Goal: Task Accomplishment & Management: Complete application form

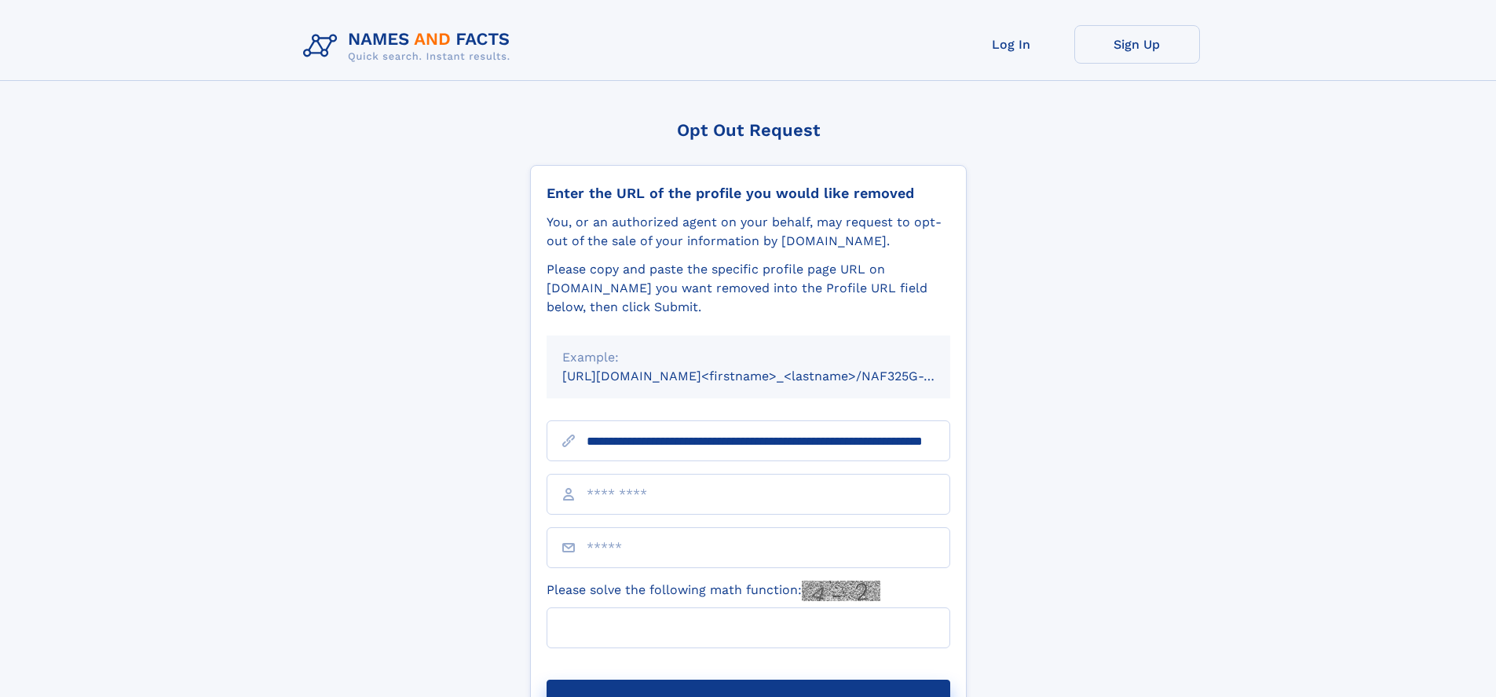
scroll to position [0, 136]
type input "**********"
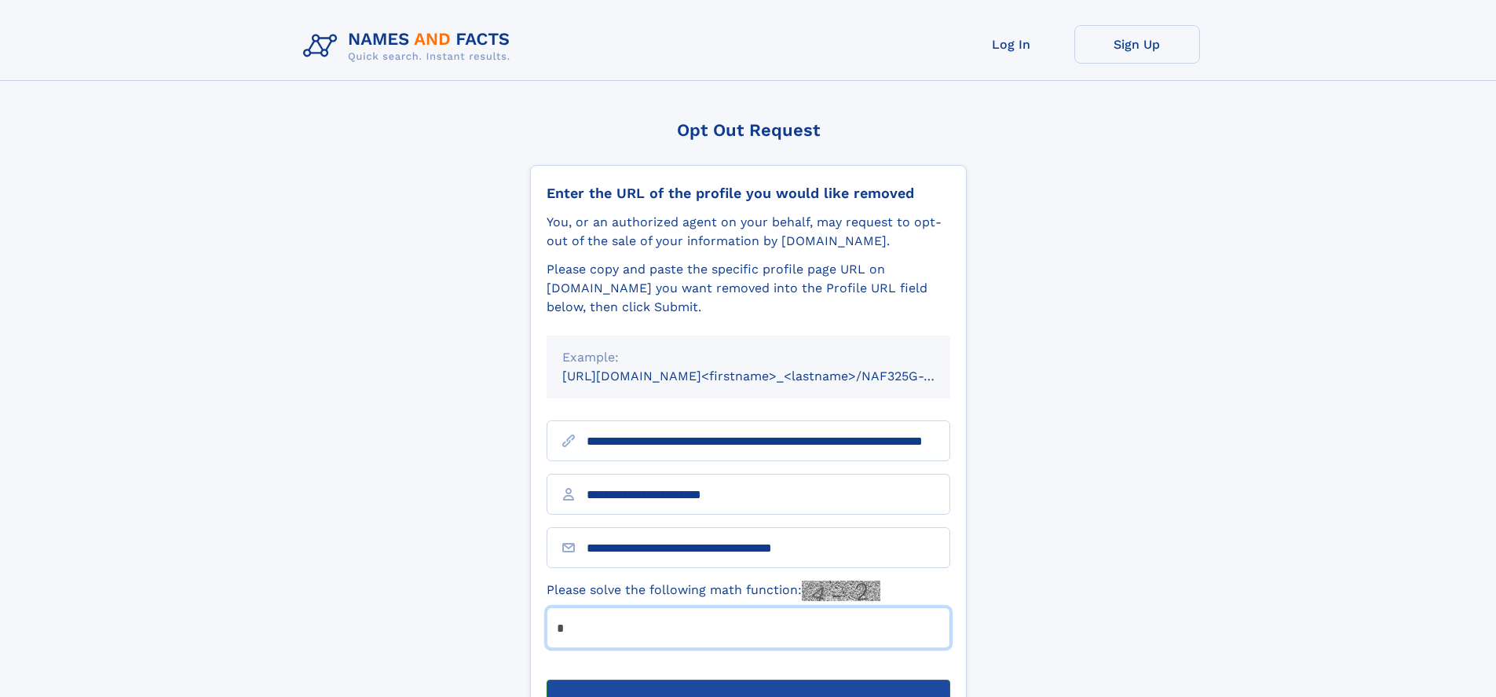
type input "*"
click at [748, 679] on button "Submit Opt Out Request" at bounding box center [749, 704] width 404 height 50
